Goal: Check status: Check status

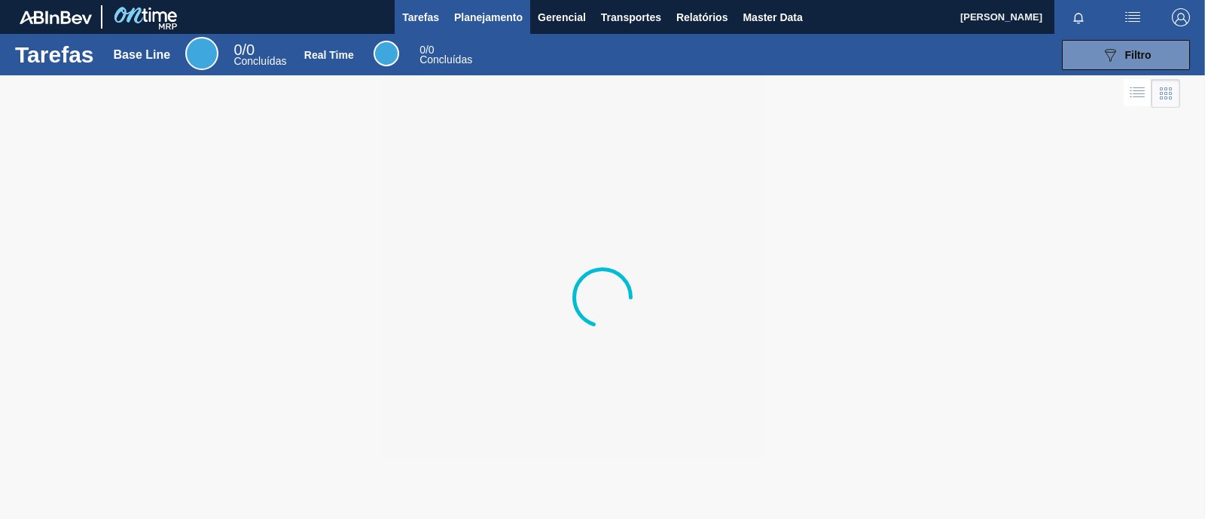
click at [502, 16] on span "Planejamento" at bounding box center [488, 17] width 69 height 18
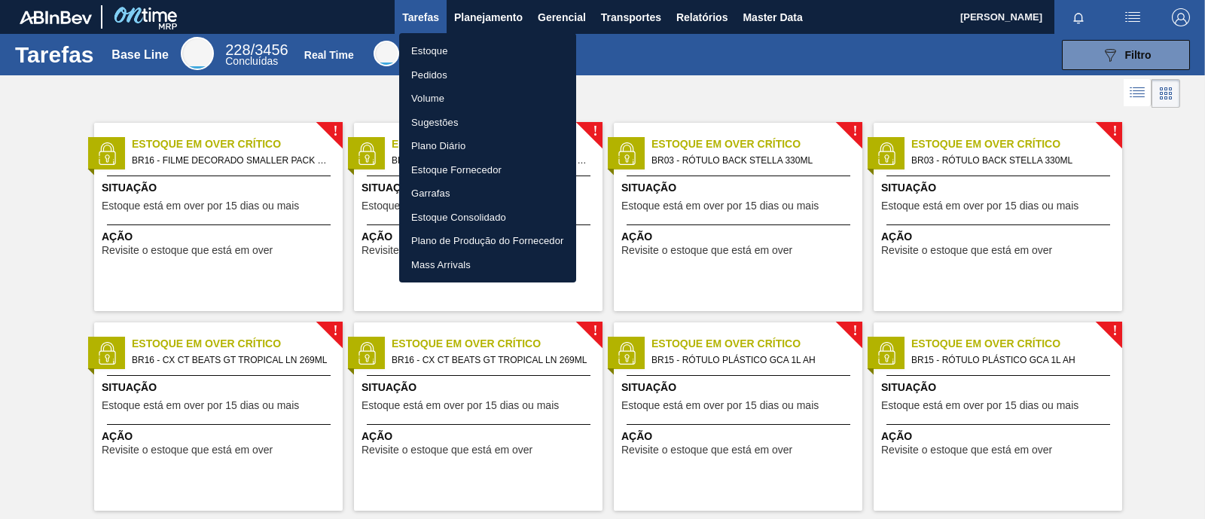
click at [463, 49] on li "Estoque" at bounding box center [487, 51] width 177 height 24
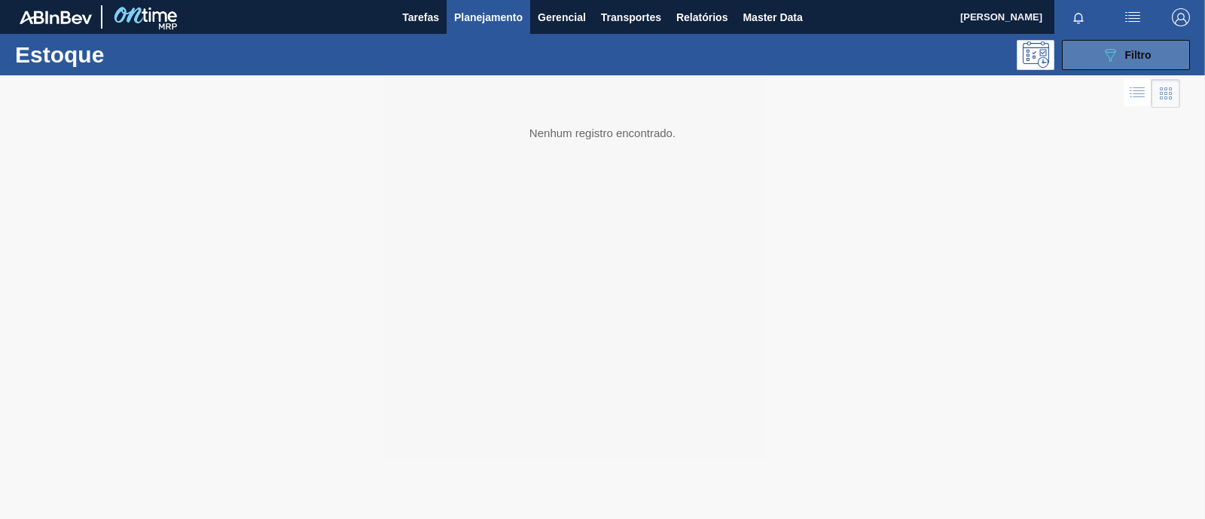
click at [1117, 54] on icon "089F7B8B-B2A5-4AFE-B5C0-19BA573D28AC" at bounding box center [1110, 55] width 18 height 18
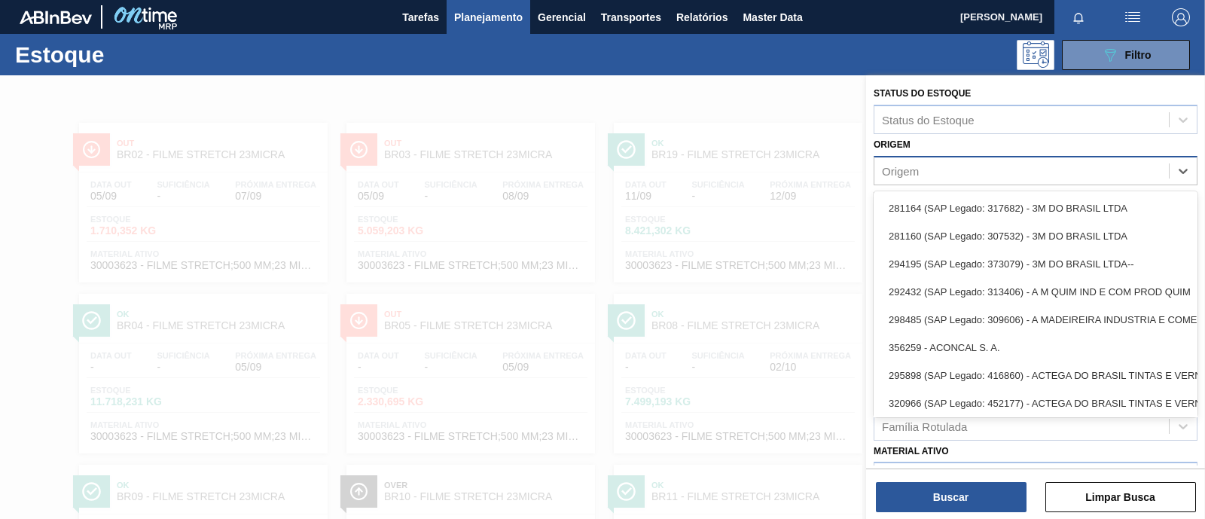
click at [915, 172] on div "Origem" at bounding box center [900, 170] width 37 height 13
click at [865, 155] on div at bounding box center [602, 334] width 1205 height 519
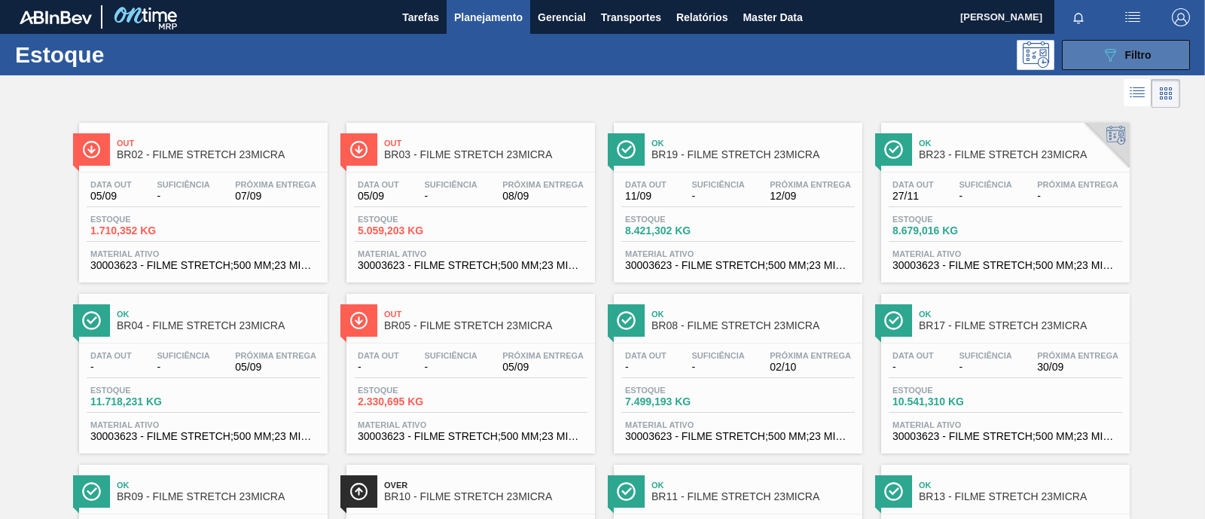
click at [1130, 49] on span "Filtro" at bounding box center [1138, 55] width 26 height 12
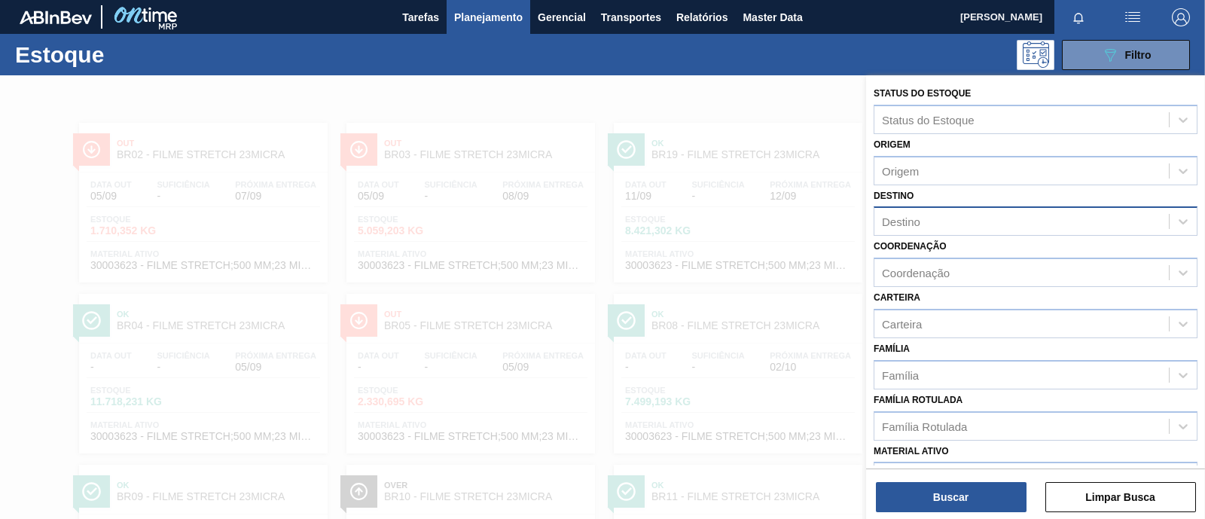
click at [923, 220] on div "Destino" at bounding box center [1021, 222] width 294 height 22
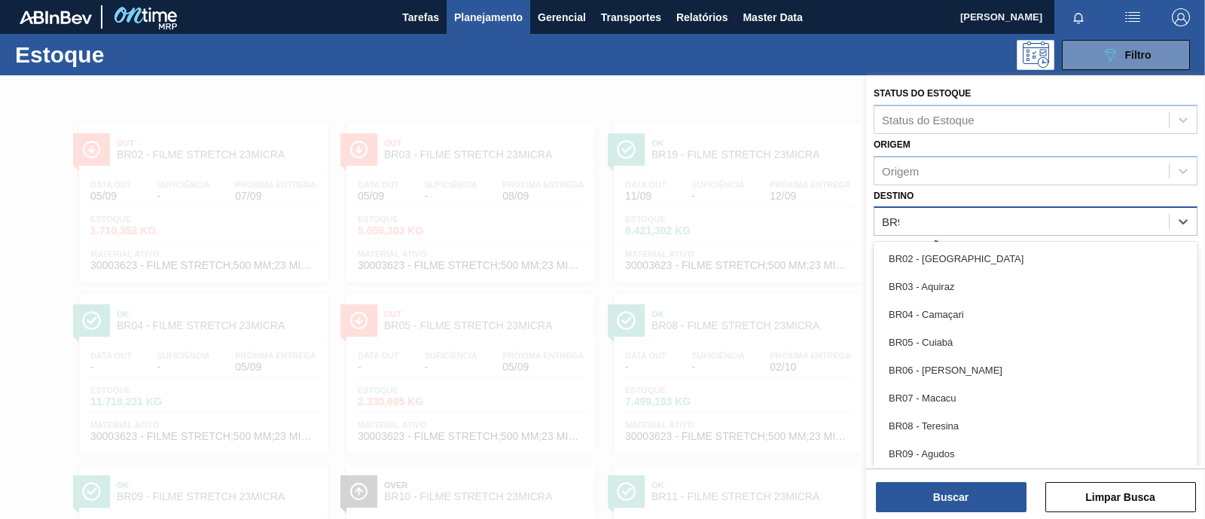
type input "BR92"
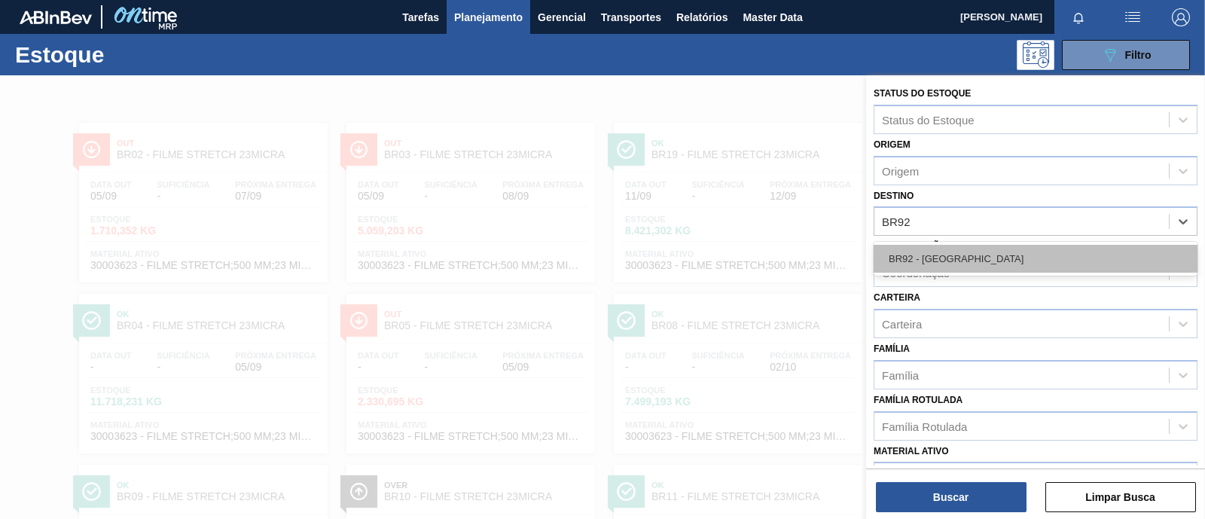
click at [912, 258] on div "BR92 - [GEOGRAPHIC_DATA]" at bounding box center [1036, 259] width 324 height 28
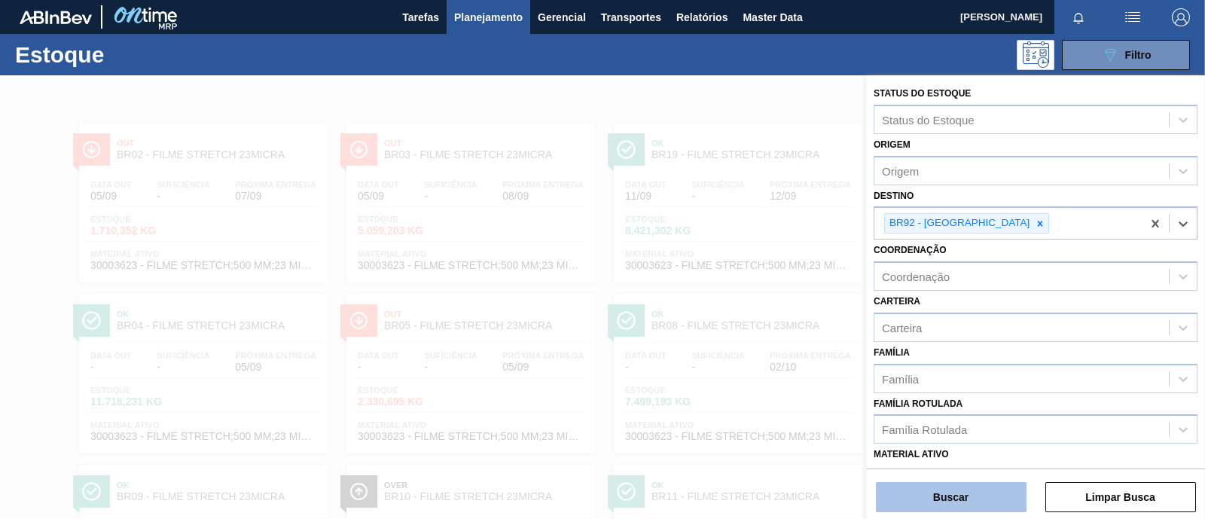
click at [974, 492] on button "Buscar" at bounding box center [951, 497] width 151 height 30
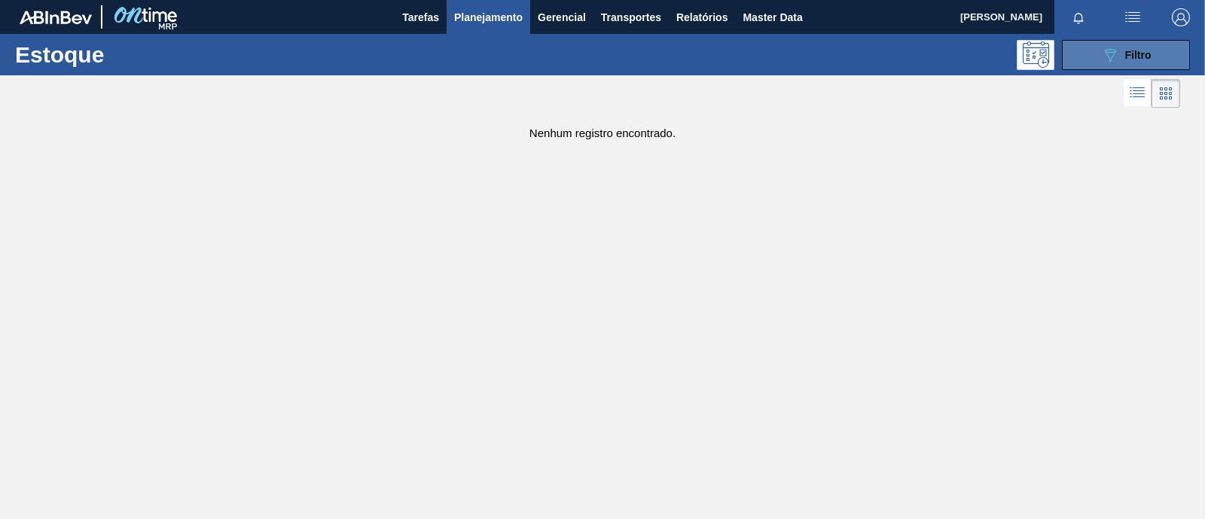
click at [1116, 63] on icon "089F7B8B-B2A5-4AFE-B5C0-19BA573D28AC" at bounding box center [1110, 55] width 18 height 18
